Goal: Navigation & Orientation: Find specific page/section

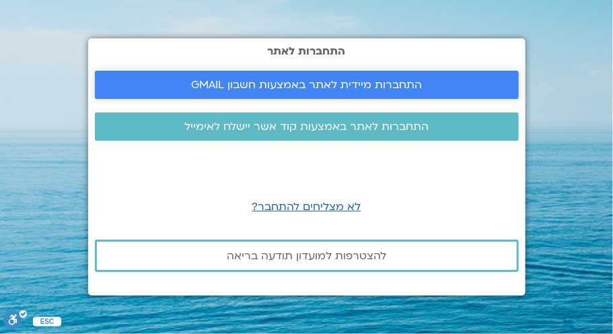
click at [332, 84] on span "התחברות מיידית לאתר באמצעות חשבון GMAIL" at bounding box center [306, 85] width 231 height 12
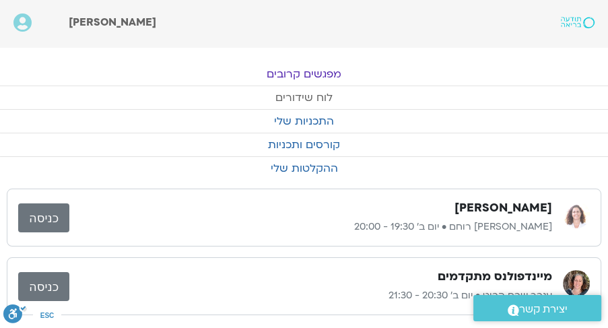
click at [314, 96] on link "לוח שידורים" at bounding box center [304, 97] width 608 height 23
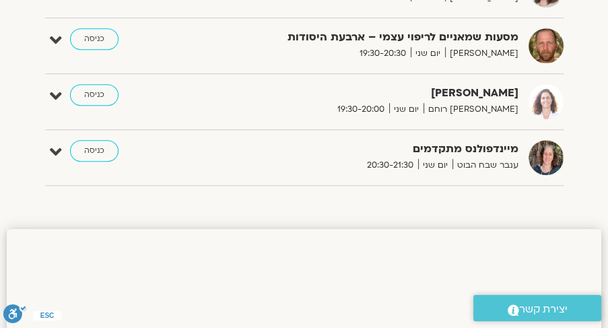
scroll to position [517, 0]
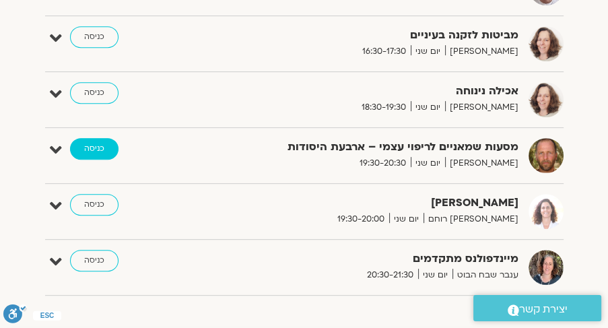
click at [98, 143] on link "כניסה" at bounding box center [94, 149] width 48 height 22
